Goal: Check status

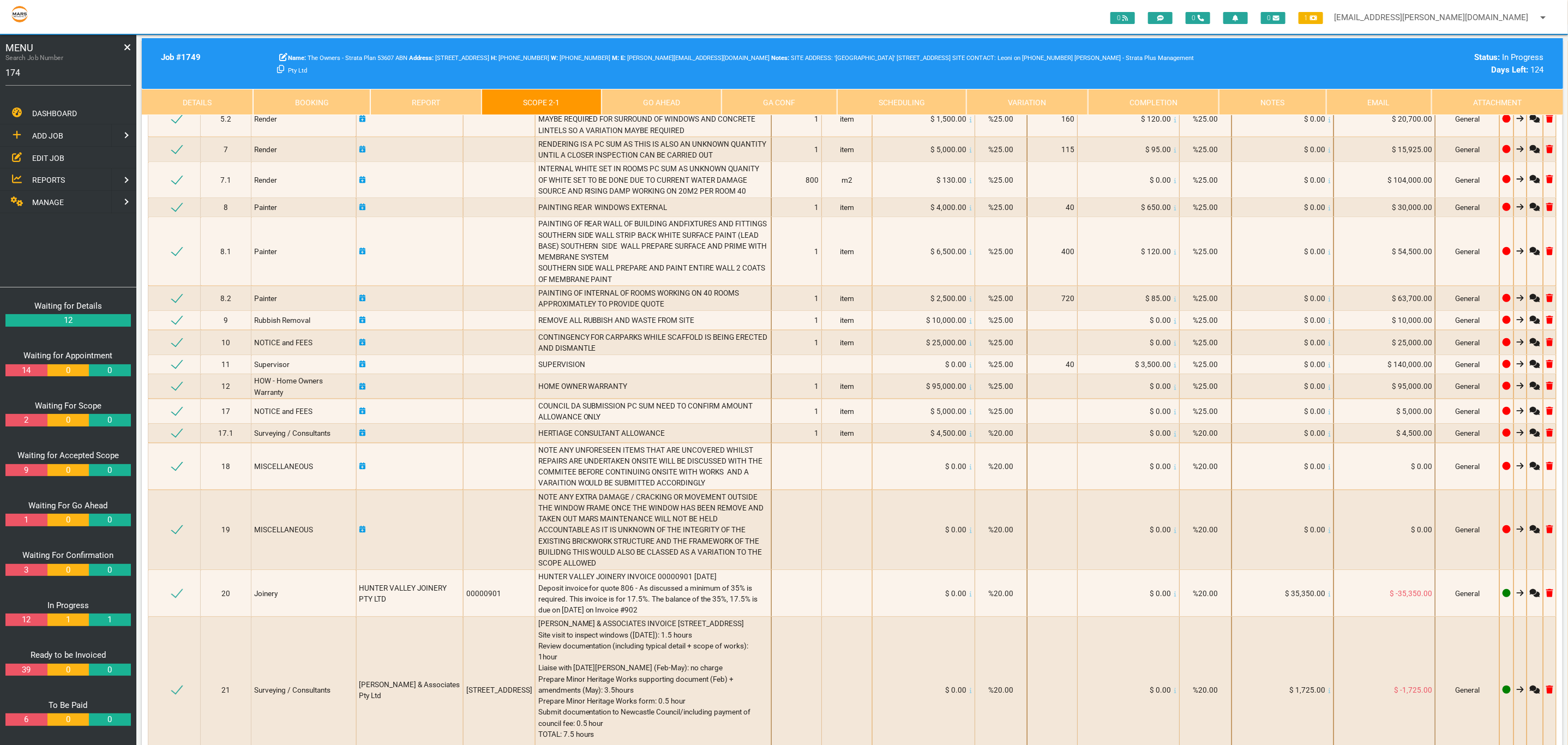
type input "1747"
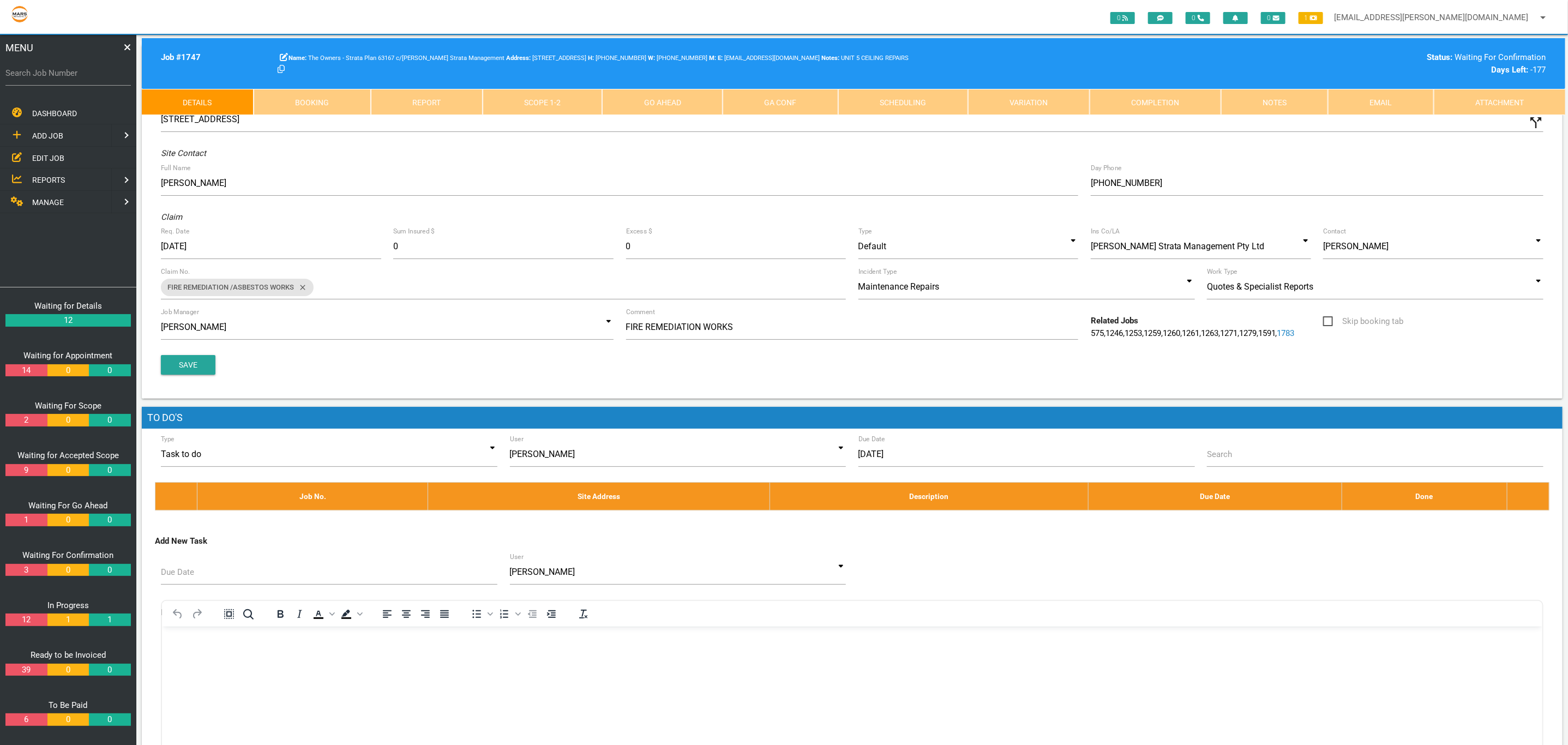
click at [570, 100] on link "Scope 1 - 2" at bounding box center [543, 102] width 120 height 26
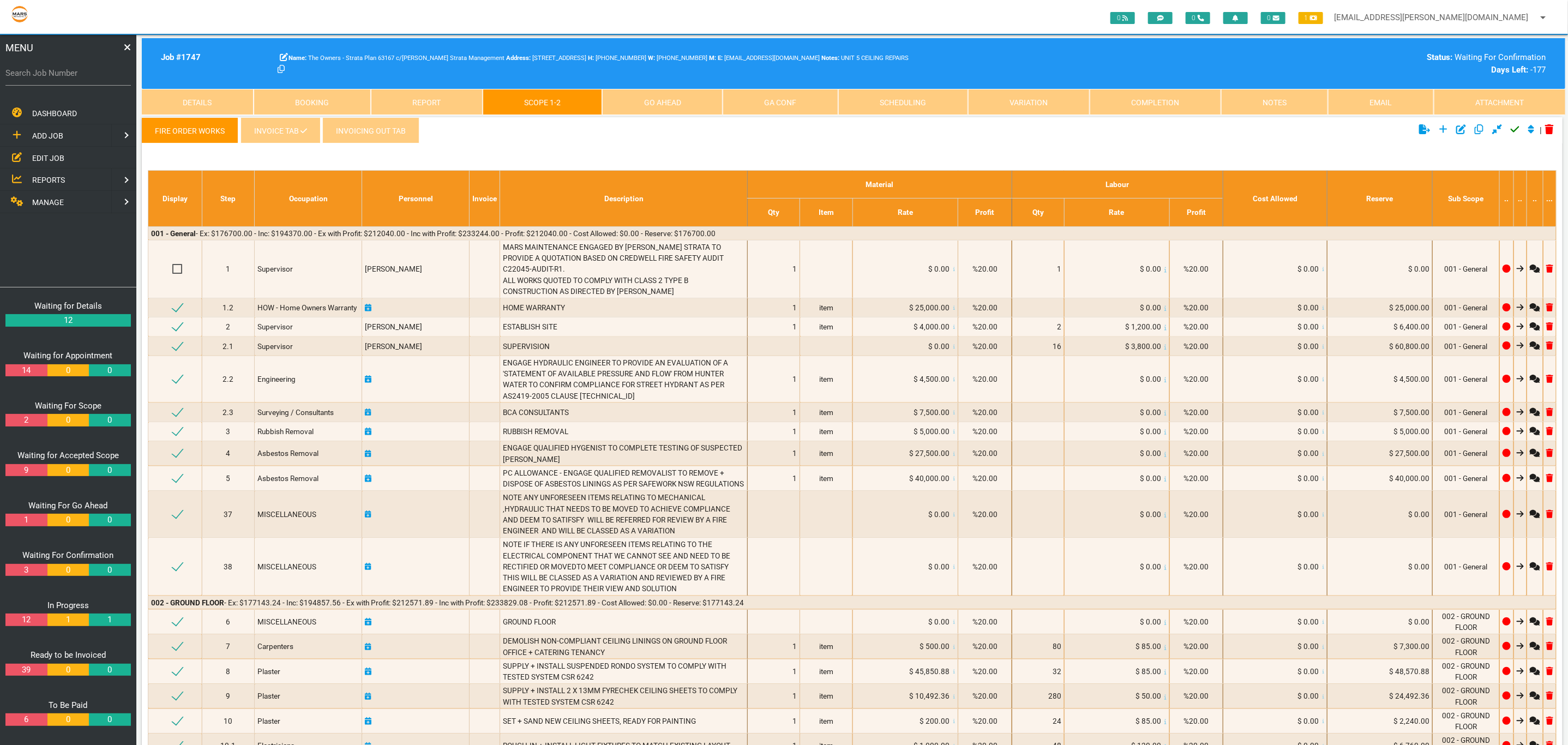
click at [270, 139] on link "INVOICE TAB" at bounding box center [280, 130] width 79 height 26
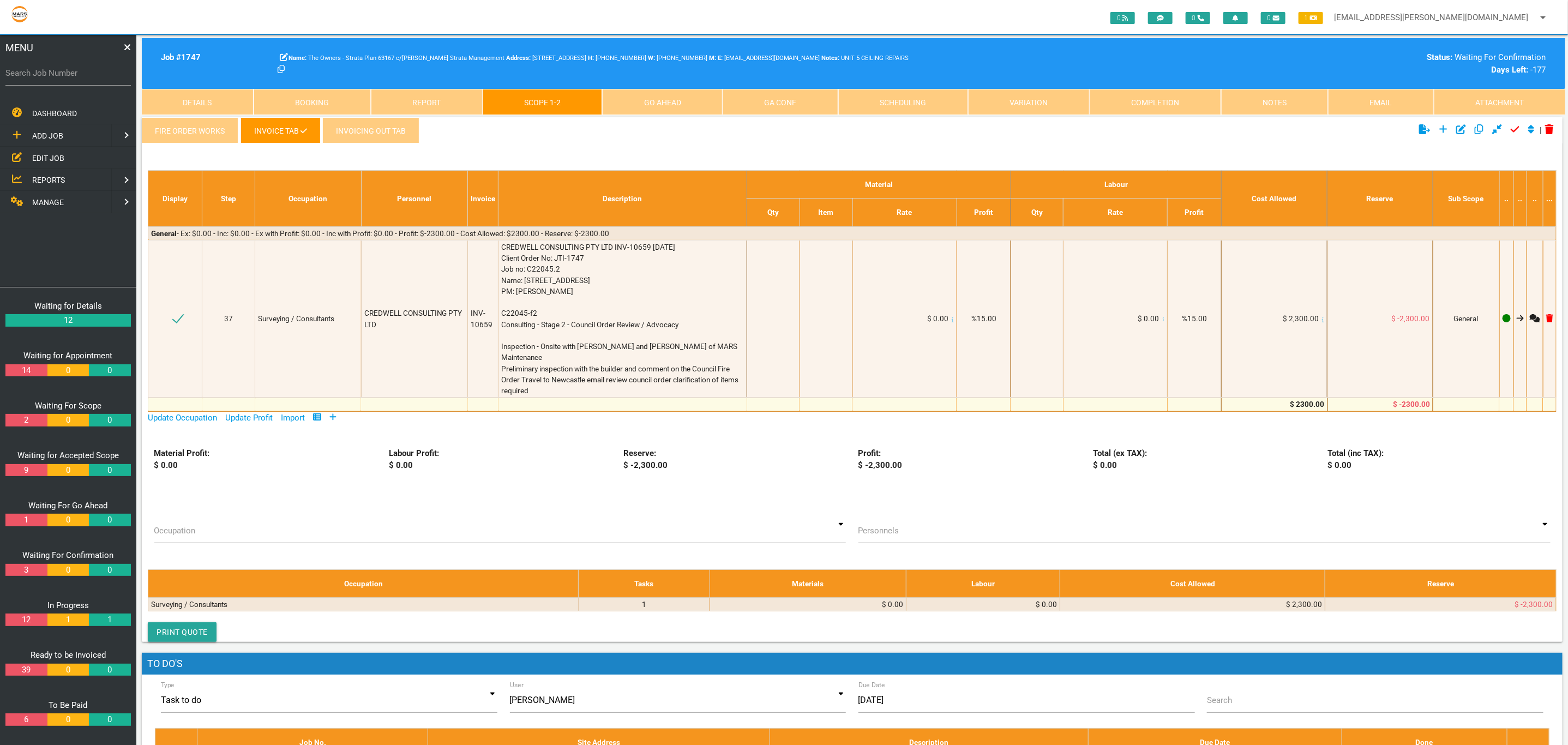
click at [1150, 105] on link "Completion" at bounding box center [1155, 102] width 131 height 26
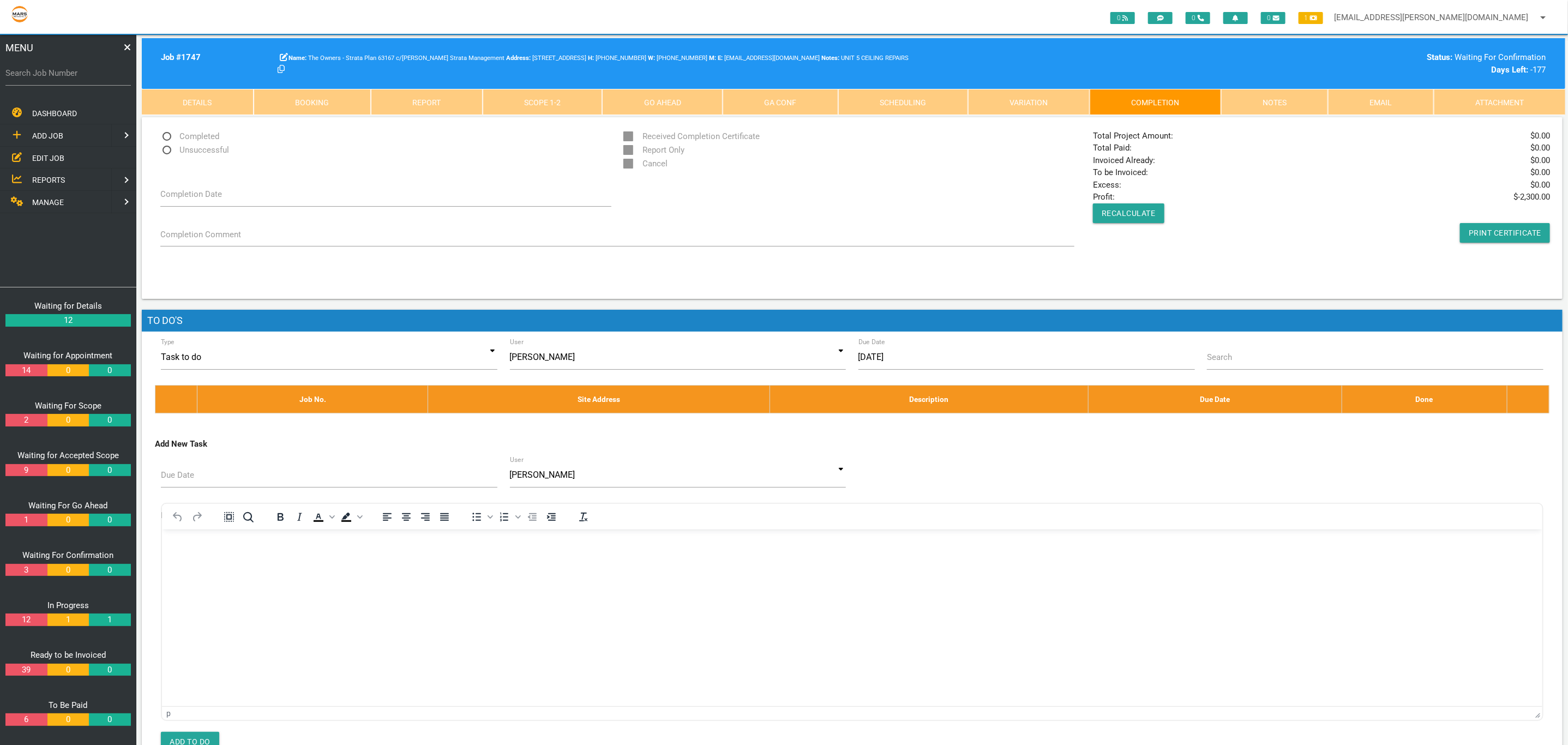
drag, startPoint x: 1507, startPoint y: 196, endPoint x: 1568, endPoint y: 195, distance: 61.0
click at [1567, 195] on html "0 0 0 1 [EMAIL_ADDRESS][PERSON_NAME][DOMAIN_NAME] arrow_drop_down Account Prefe…" at bounding box center [784, 406] width 1568 height 814
click at [1322, 231] on div "Total Project Amount: $ 0.00 Total Paid: $ 0.00 Invoiced Already: $ 0.00 To be …" at bounding box center [1322, 186] width 469 height 113
click at [1034, 530] on html at bounding box center [852, 554] width 1380 height 50
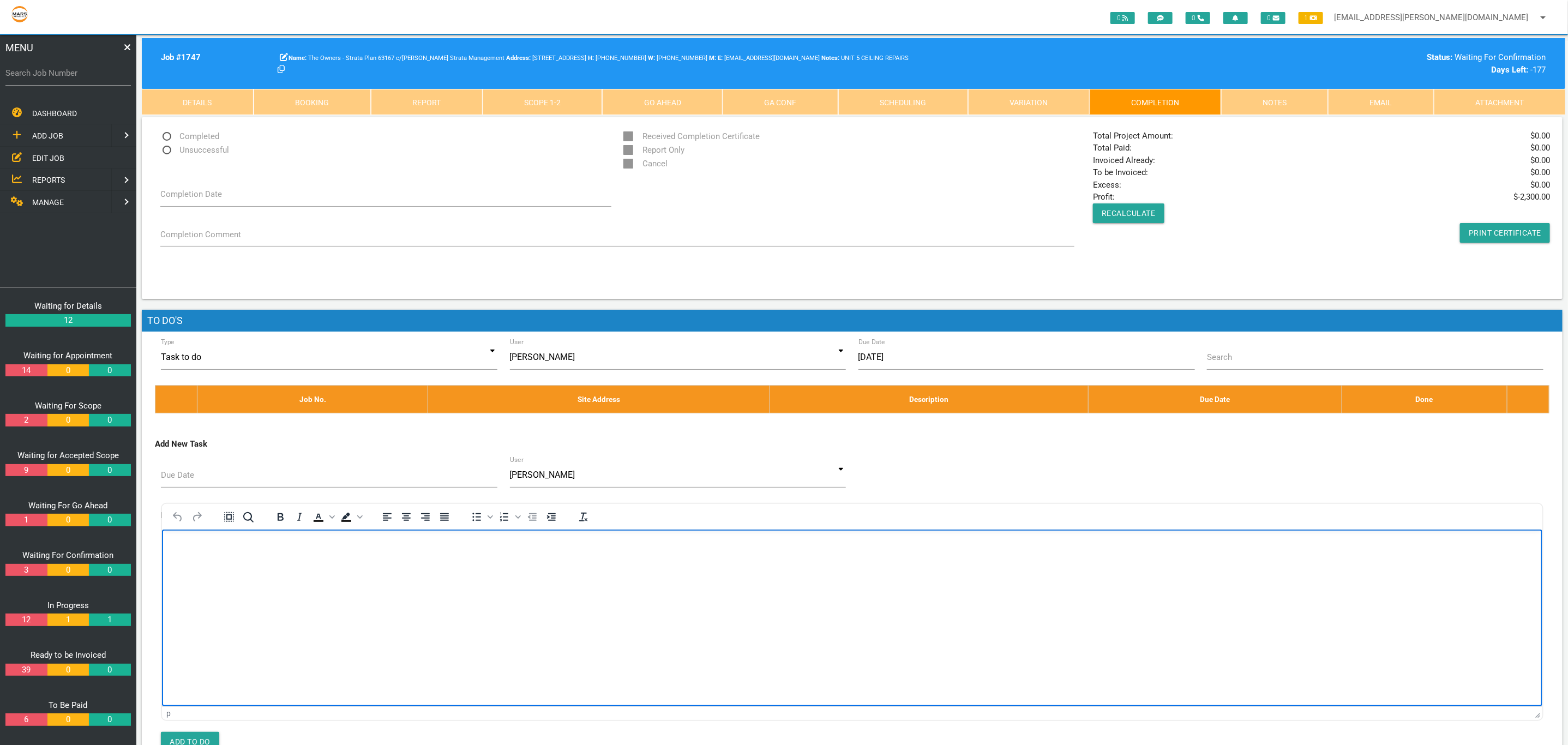
click at [1103, 475] on div "Due Date User [PERSON_NAME][DATE] [PERSON_NAME] [PERSON_NAME] [PERSON_NAME] [PE…" at bounding box center [853, 477] width 1395 height 30
